Goal: Task Accomplishment & Management: Manage account settings

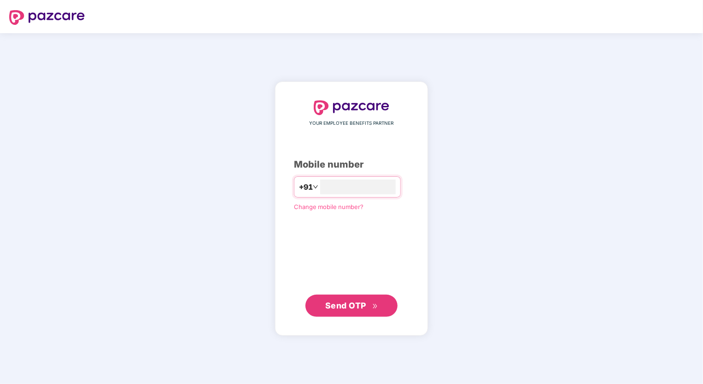
click at [350, 310] on span "Send OTP" at bounding box center [351, 306] width 53 height 13
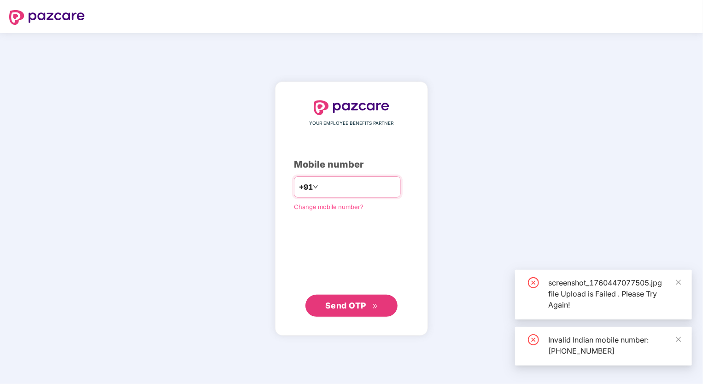
click at [320, 187] on input "**********" at bounding box center [358, 187] width 76 height 15
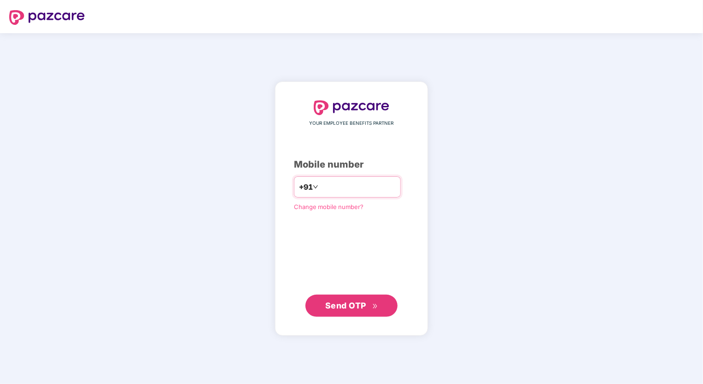
type input "**********"
click at [354, 305] on span "Send OTP" at bounding box center [345, 306] width 41 height 10
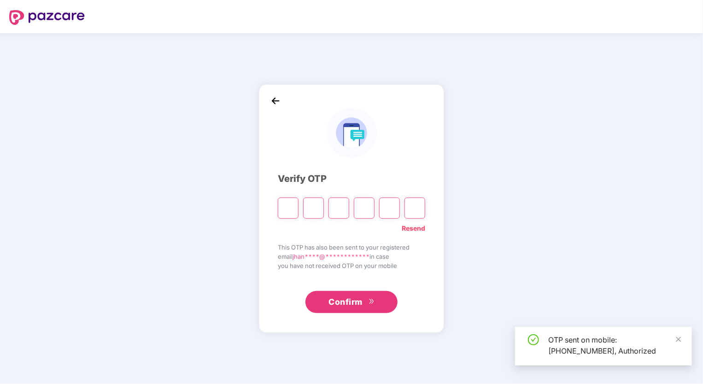
click at [293, 209] on input "Please enter verification code. Digit 1" at bounding box center [288, 208] width 21 height 21
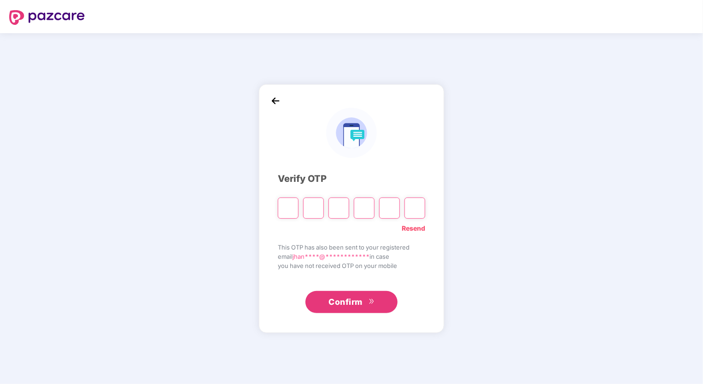
click at [414, 228] on link "Resend" at bounding box center [414, 228] width 24 height 10
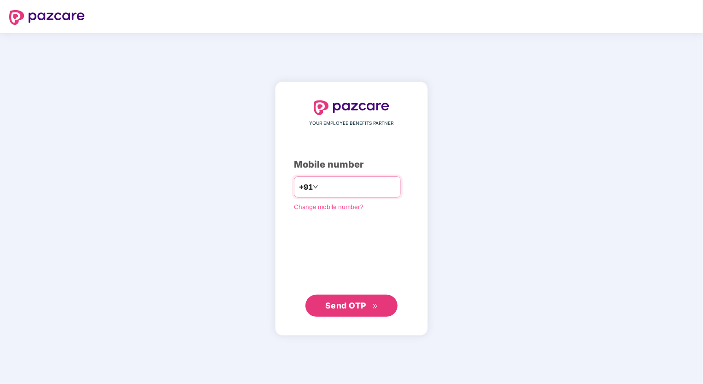
click at [321, 190] on input "number" at bounding box center [358, 187] width 76 height 15
type input "**********"
click at [365, 303] on span "Send OTP" at bounding box center [345, 306] width 41 height 10
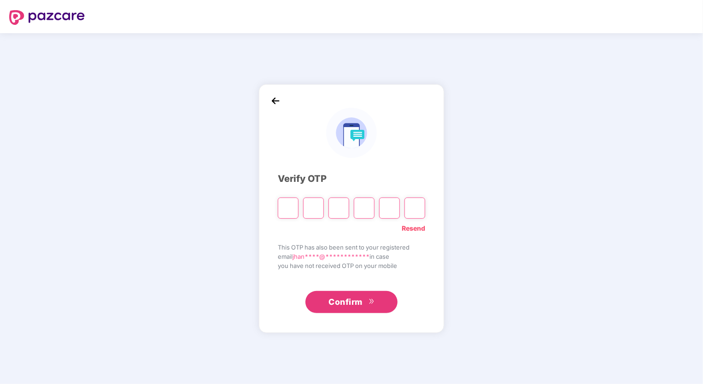
click at [700, 133] on div "**********" at bounding box center [351, 208] width 703 height 351
click at [292, 209] on input "Please enter verification code. Digit 1" at bounding box center [288, 208] width 21 height 21
click at [571, 123] on div "**********" at bounding box center [351, 208] width 703 height 351
click at [288, 211] on input "Please enter verification code. Digit 1" at bounding box center [288, 208] width 21 height 21
click at [420, 229] on link "Resend" at bounding box center [414, 228] width 24 height 10
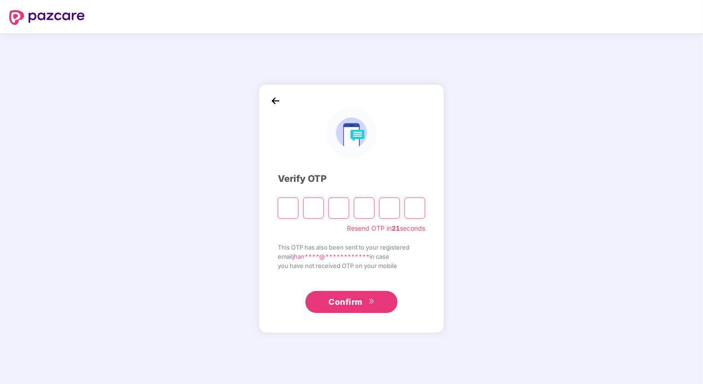
click at [291, 208] on input "Please enter verification code. Digit 1" at bounding box center [288, 208] width 21 height 21
type input "*"
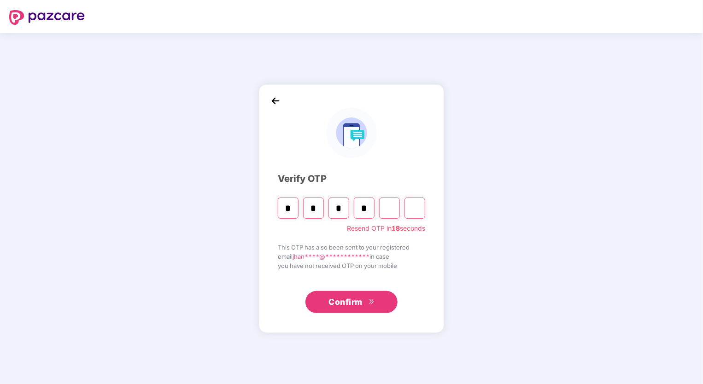
type input "*"
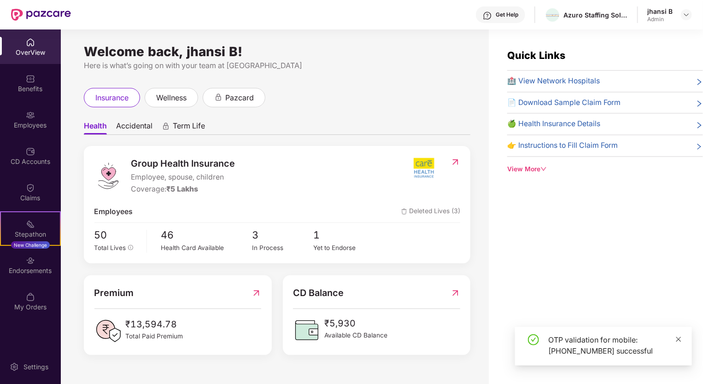
click at [682, 342] on icon "close" at bounding box center [679, 339] width 6 height 6
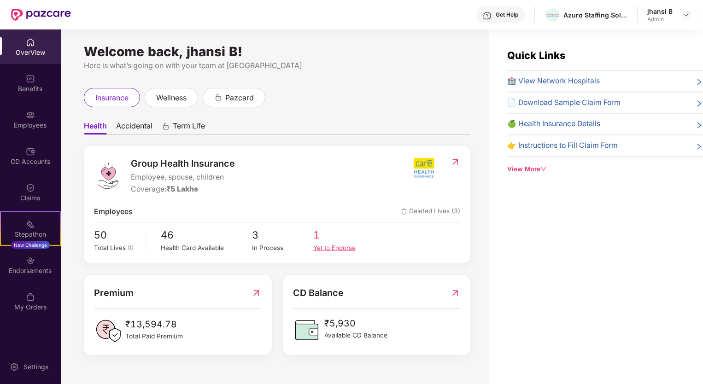
click at [324, 244] on div "Yet to Endorse" at bounding box center [343, 248] width 61 height 10
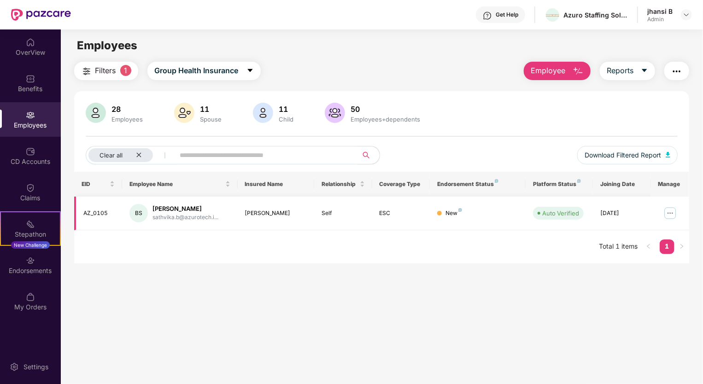
click at [673, 210] on img at bounding box center [670, 213] width 15 height 15
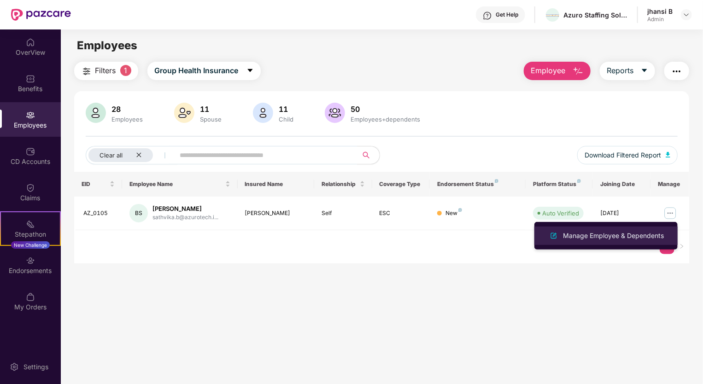
click at [611, 240] on div "Manage Employee & Dependents" at bounding box center [613, 236] width 105 height 10
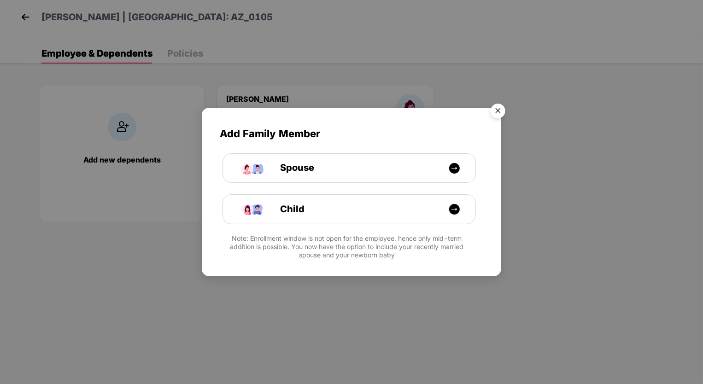
click at [495, 108] on img "Close" at bounding box center [498, 113] width 26 height 26
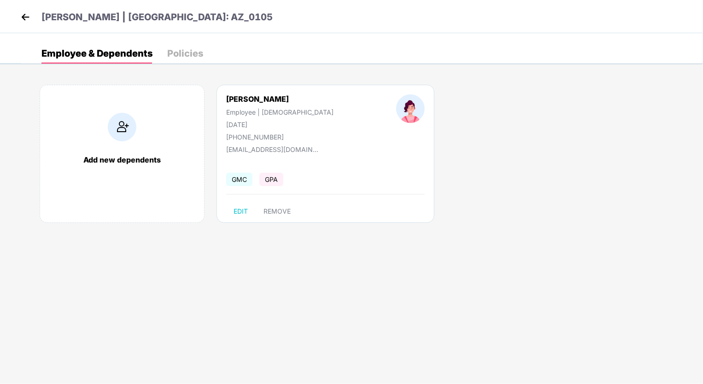
click at [275, 138] on div "[PHONE_NUMBER]" at bounding box center [279, 137] width 107 height 8
click at [396, 104] on img at bounding box center [410, 108] width 29 height 29
click at [28, 17] on img at bounding box center [25, 17] width 14 height 14
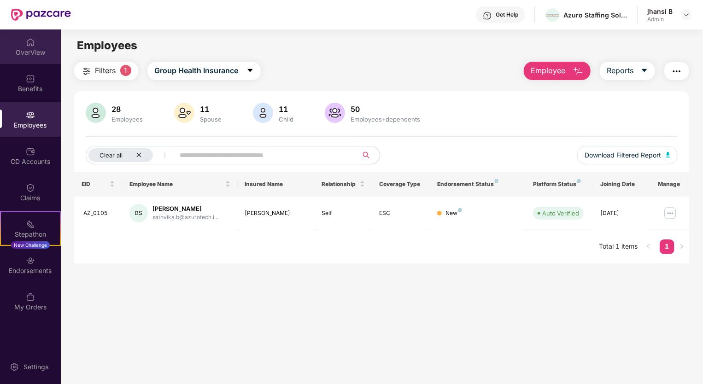
click at [30, 48] on div "OverView" at bounding box center [30, 52] width 61 height 9
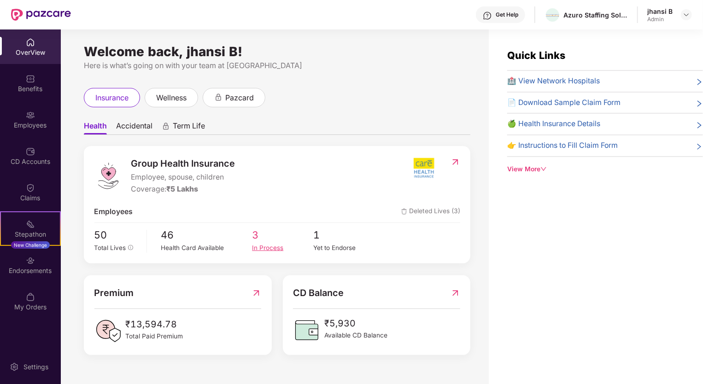
click at [260, 238] on span "3" at bounding box center [282, 236] width 61 height 16
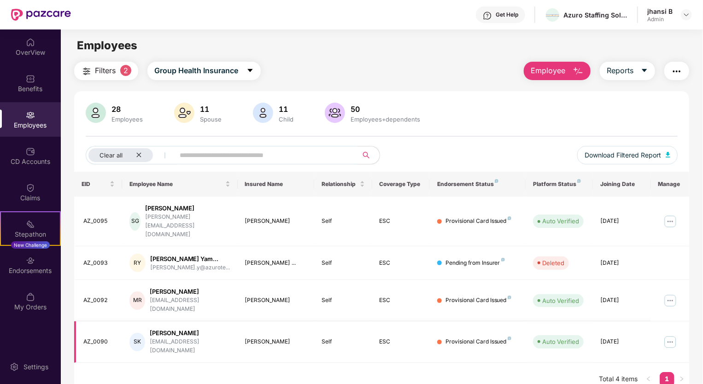
click at [674, 335] on img at bounding box center [670, 342] width 15 height 15
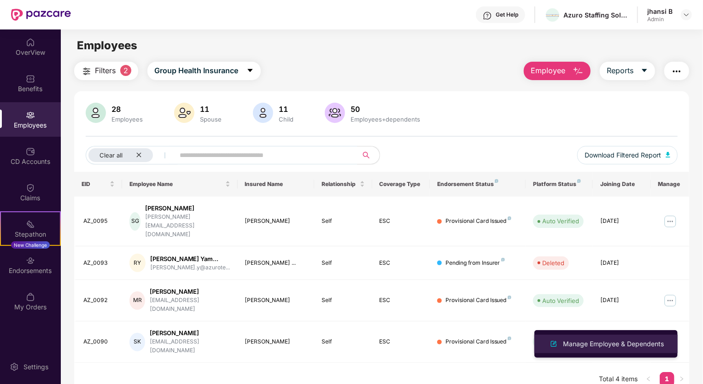
click at [581, 344] on div "Manage Employee & Dependents" at bounding box center [613, 344] width 105 height 10
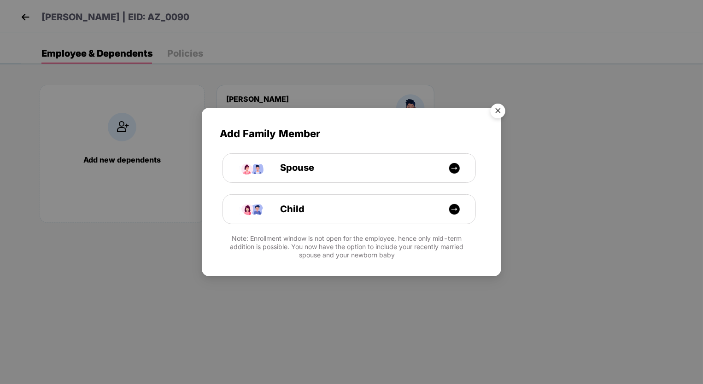
click at [494, 111] on img "Close" at bounding box center [498, 113] width 26 height 26
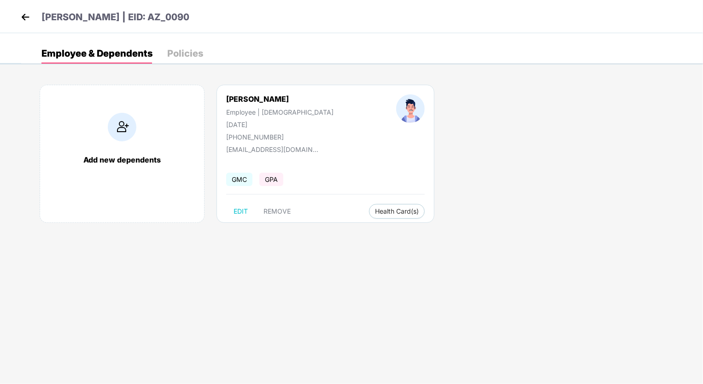
click at [24, 13] on img at bounding box center [25, 17] width 14 height 14
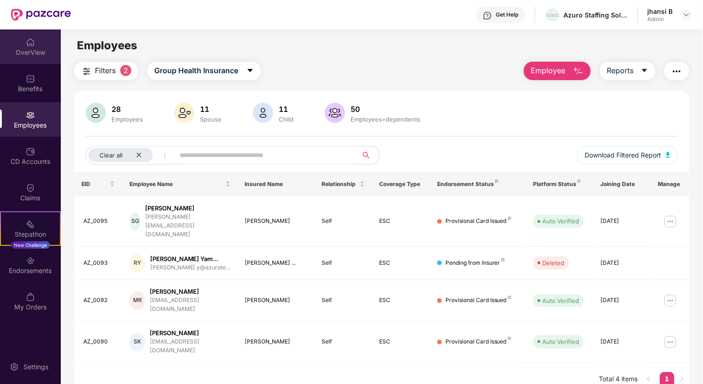
click at [42, 54] on div "OverView" at bounding box center [30, 52] width 61 height 9
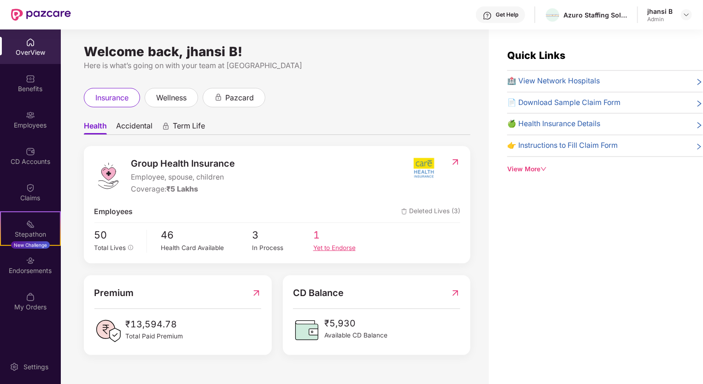
click at [326, 240] on span "1" at bounding box center [343, 236] width 61 height 16
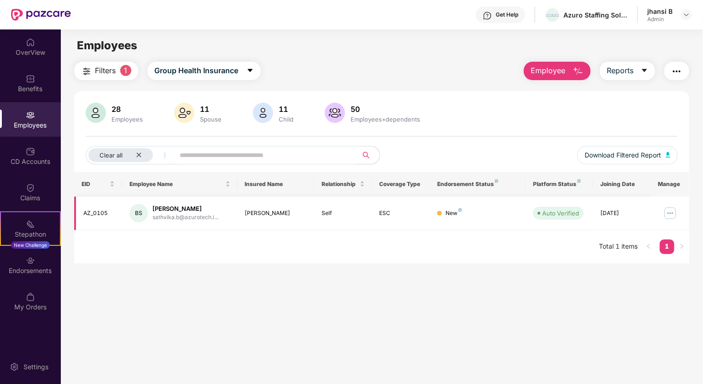
click at [664, 215] on img at bounding box center [670, 213] width 15 height 15
click at [328, 329] on main "Employees Filters 1 Group Health Insurance Employee Reports 28 Employees 11 Spo…" at bounding box center [382, 221] width 642 height 384
click at [26, 55] on div "OverView" at bounding box center [30, 52] width 61 height 9
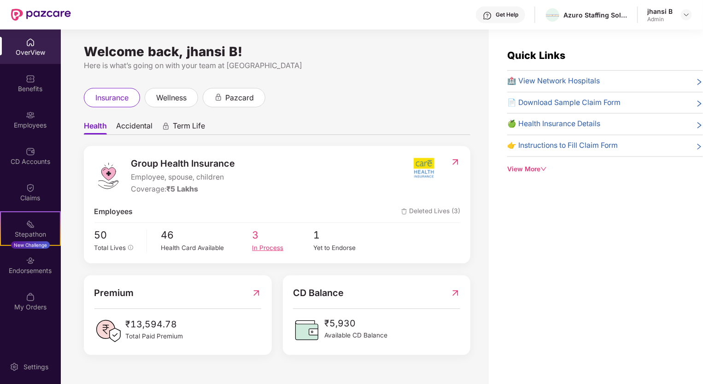
click at [259, 243] on div "In Process" at bounding box center [282, 248] width 61 height 10
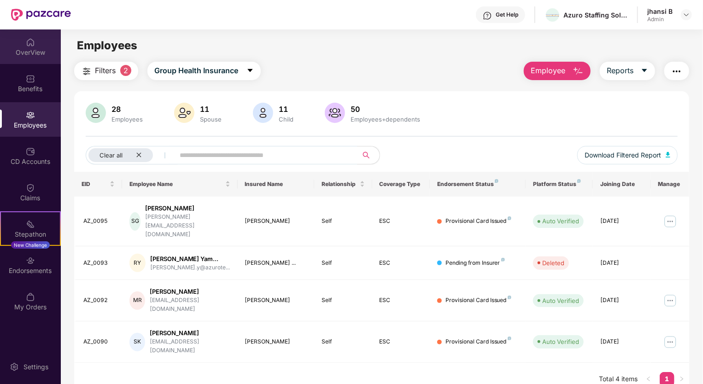
click at [35, 56] on div "OverView" at bounding box center [30, 52] width 61 height 9
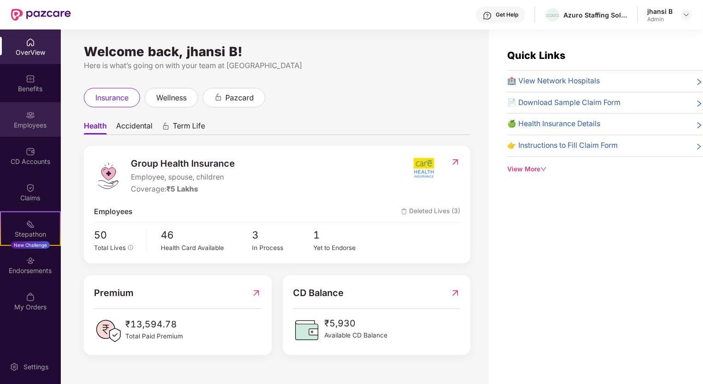
click at [33, 119] on img at bounding box center [30, 115] width 9 height 9
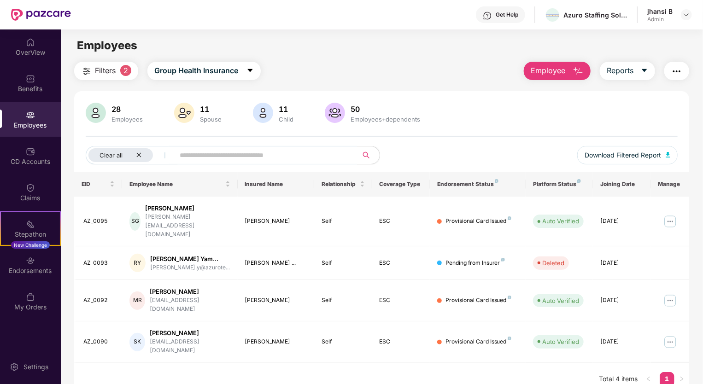
click at [342, 118] on img at bounding box center [335, 113] width 20 height 20
